Goal: Transaction & Acquisition: Purchase product/service

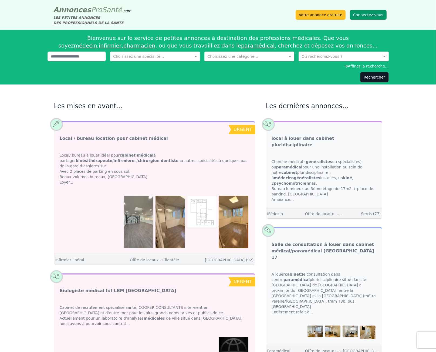
click at [370, 13] on button "Connectez-vous" at bounding box center [368, 15] width 37 height 10
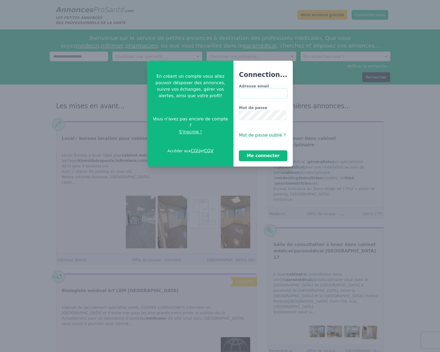
type input "**********"
click at [254, 155] on button "Me connecter" at bounding box center [263, 155] width 48 height 11
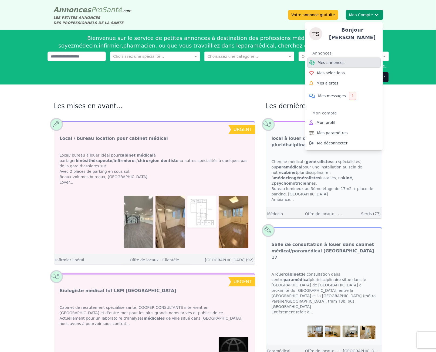
click at [327, 63] on link "Mes annonces" at bounding box center [343, 62] width 73 height 10
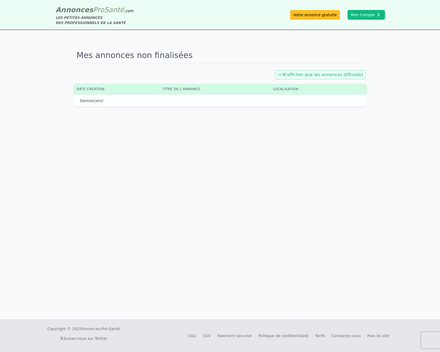
click at [339, 76] on link "→ N'afficher que les annonces diffusées" at bounding box center [321, 74] width 86 height 5
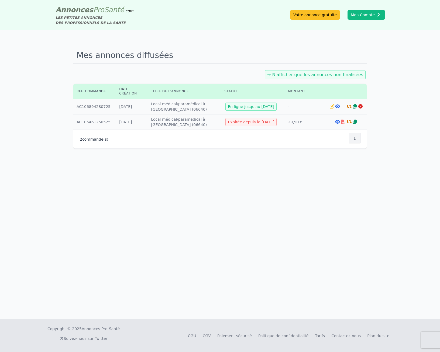
click at [347, 104] on icon at bounding box center [349, 106] width 5 height 4
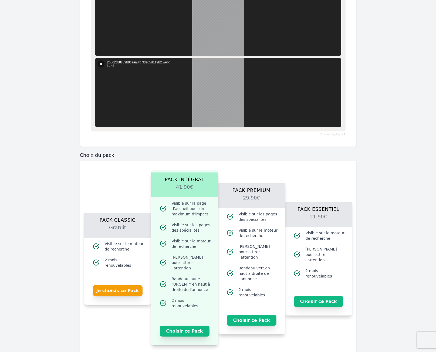
scroll to position [504, 0]
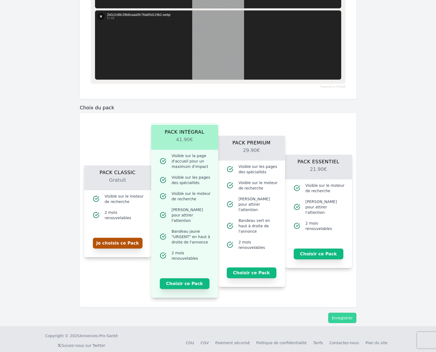
click at [117, 239] on button "Je choisis ce Pack" at bounding box center [118, 243] width 50 height 11
